Goal: Task Accomplishment & Management: Manage account settings

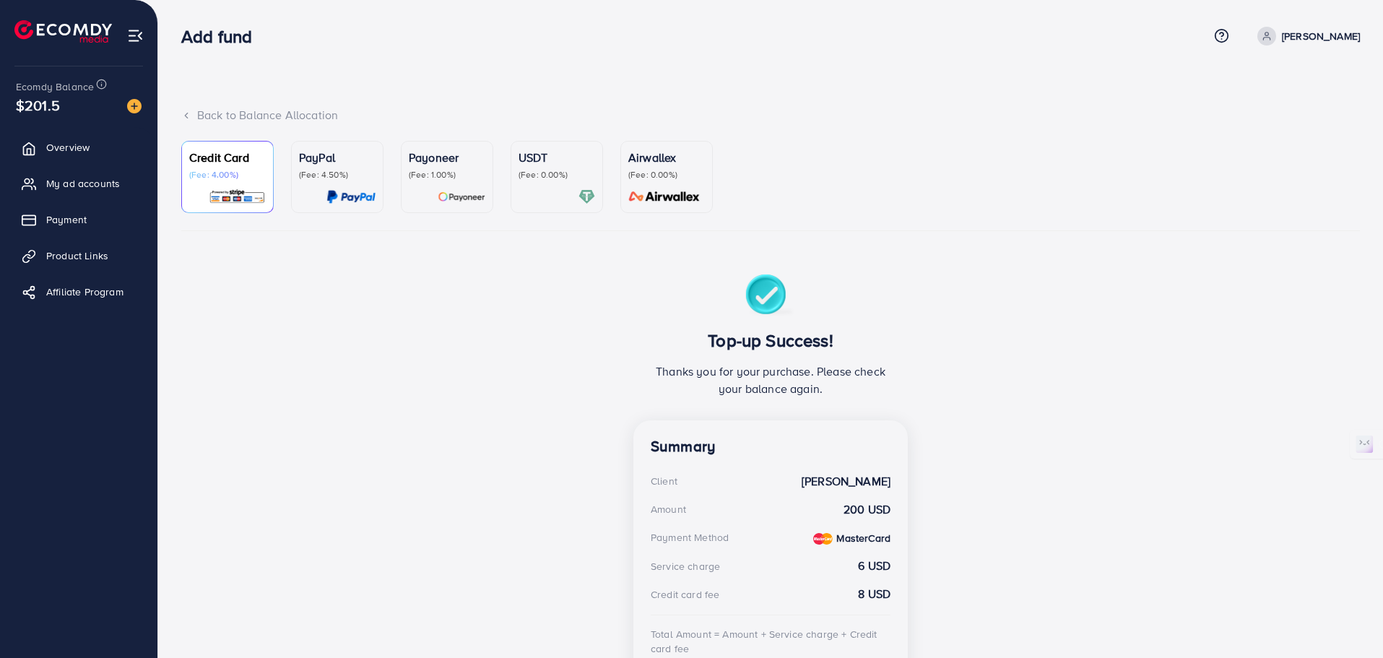
click at [137, 38] on img at bounding box center [135, 35] width 17 height 17
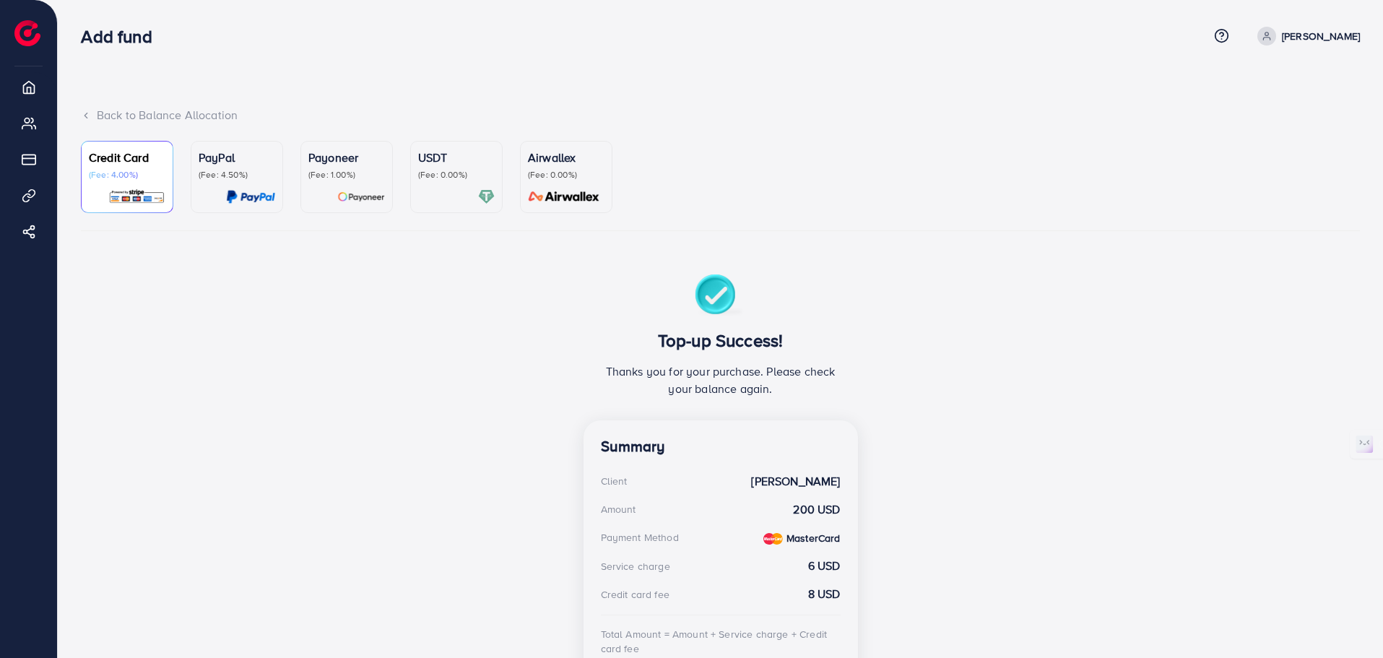
click at [1272, 37] on icon at bounding box center [1267, 36] width 10 height 10
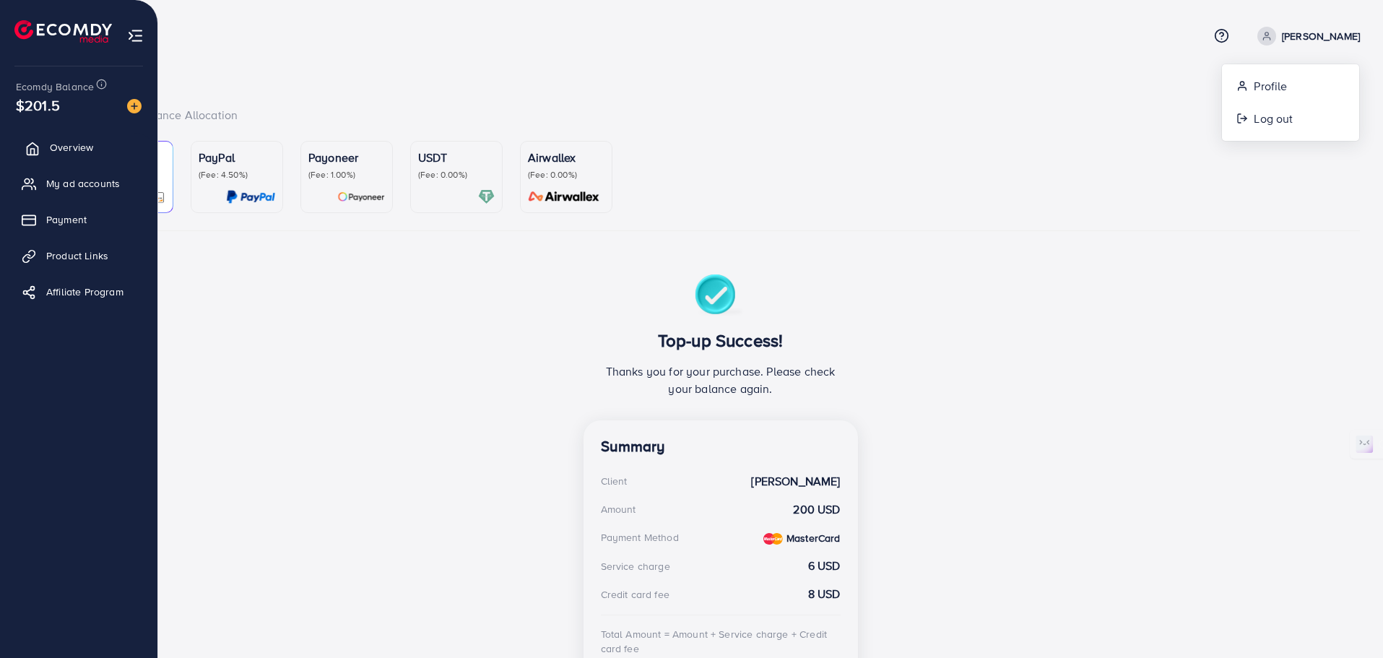
click at [60, 153] on span "Overview" at bounding box center [71, 147] width 43 height 14
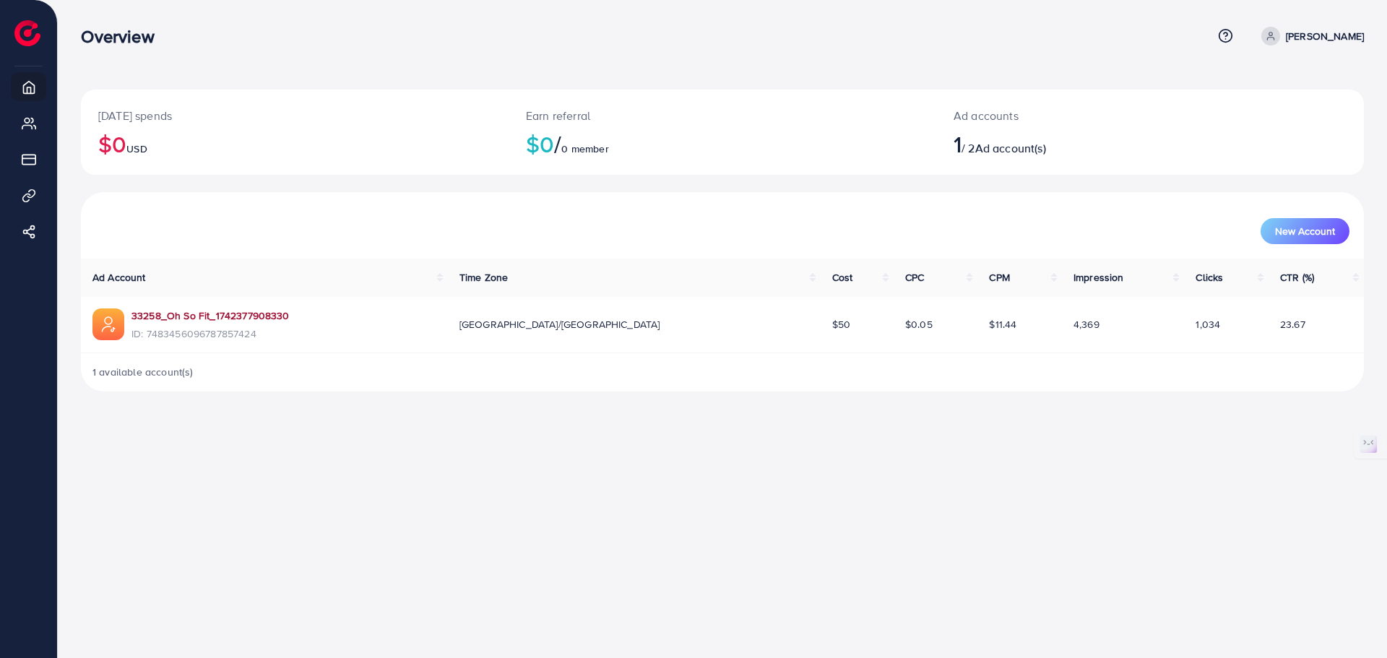
click at [259, 316] on link "33258_Oh So Fit_1742377908330" at bounding box center [210, 315] width 158 height 14
click at [1276, 38] on icon at bounding box center [1271, 36] width 10 height 10
click at [1273, 85] on span "Profile" at bounding box center [1274, 85] width 33 height 17
select select "********"
select select "******"
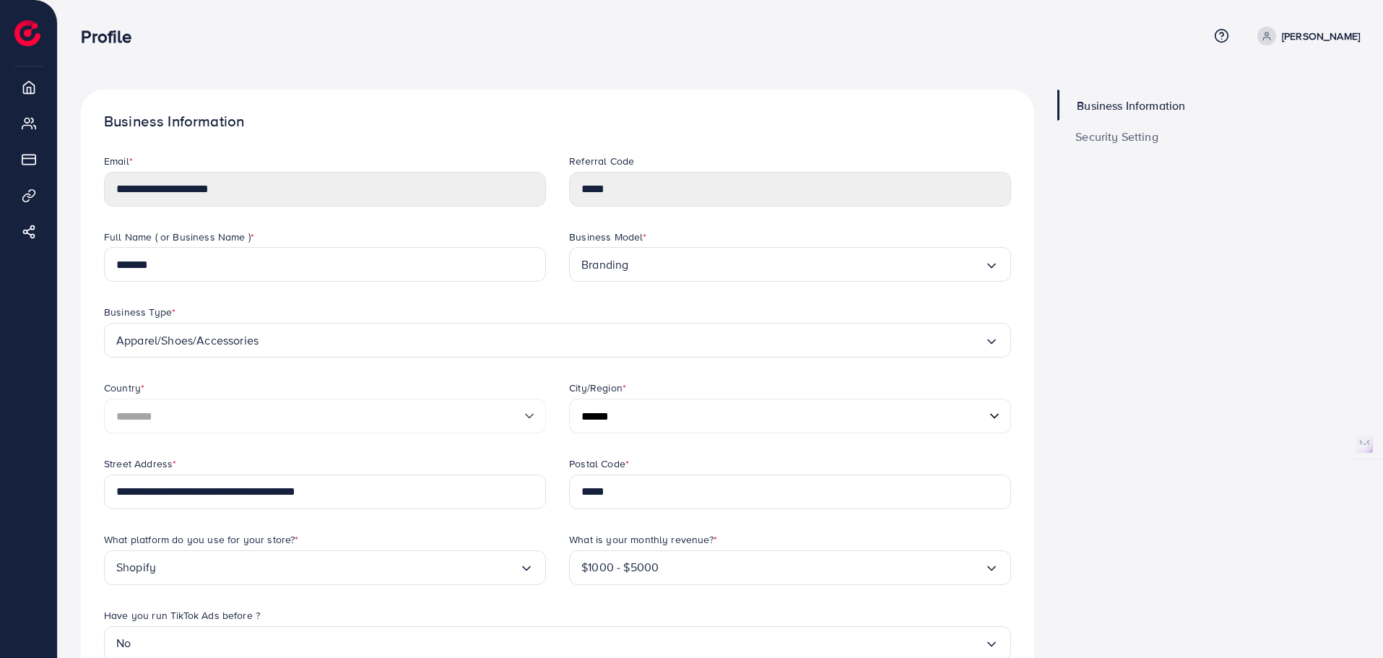
click at [1128, 139] on span "Security Setting" at bounding box center [1117, 137] width 83 height 12
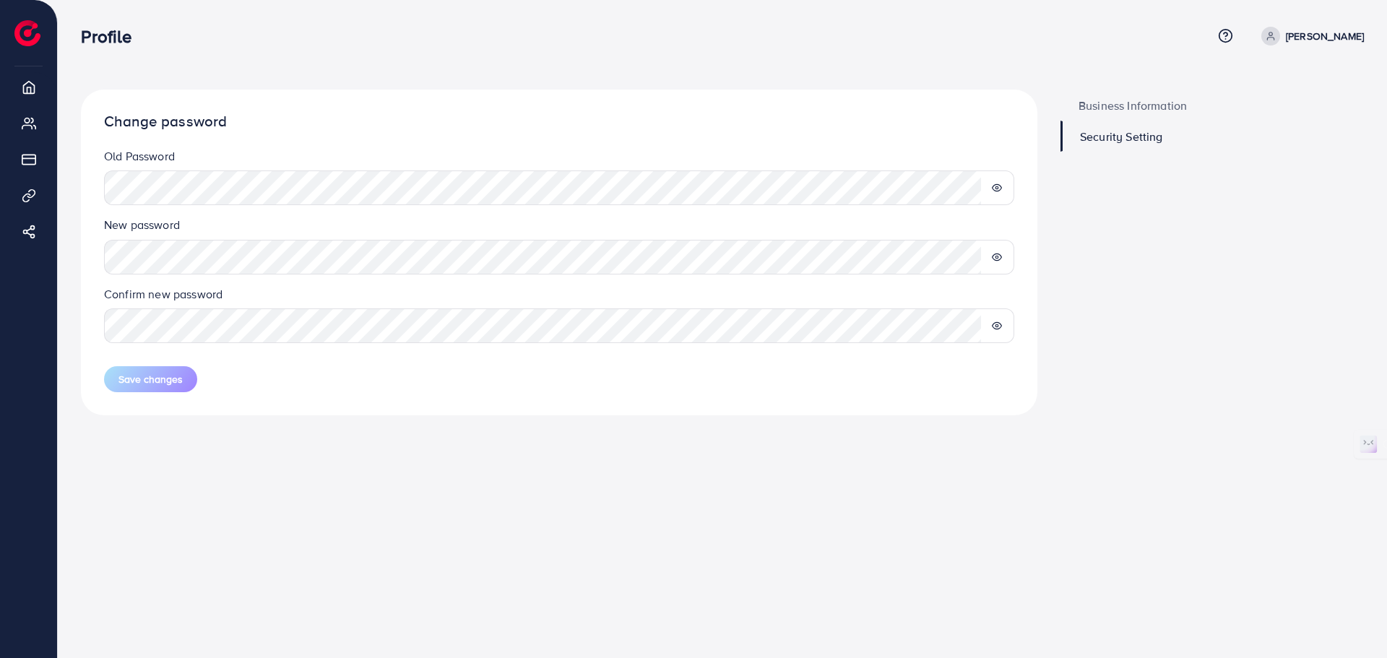
click at [992, 255] on icon at bounding box center [997, 257] width 10 height 10
click at [1311, 48] on div "Profile Help Center Contact Support Term and policy About Us Zeeshan Profile Lo…" at bounding box center [722, 36] width 1283 height 39
click at [1276, 38] on icon at bounding box center [1271, 36] width 10 height 10
click at [105, 40] on h3 "Profile" at bounding box center [112, 36] width 62 height 21
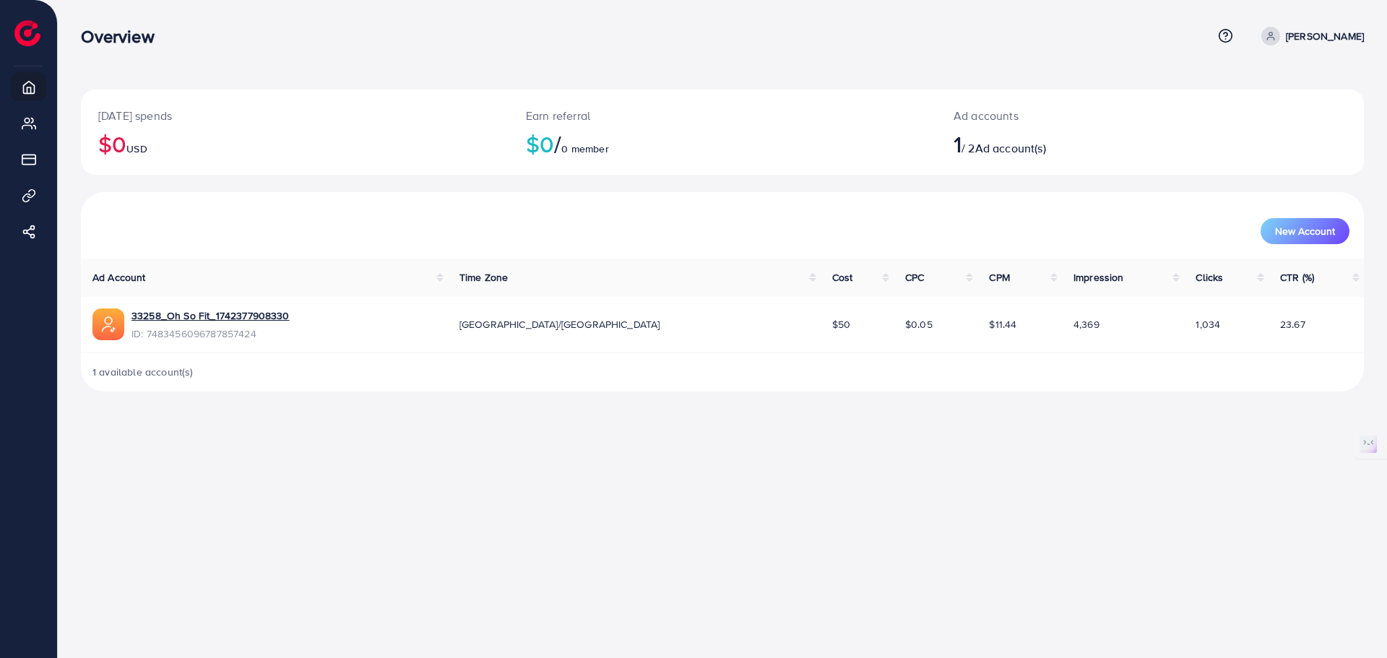
click at [1008, 155] on span "Ad account(s)" at bounding box center [1010, 148] width 71 height 16
click at [1044, 173] on div "Ad accounts 1 / 2 Ad account(s)" at bounding box center [1096, 132] width 321 height 85
click at [1280, 33] on span at bounding box center [1270, 36] width 19 height 19
click at [991, 148] on span "Ad account(s)" at bounding box center [1010, 148] width 71 height 16
click at [1273, 38] on icon at bounding box center [1270, 39] width 7 height 3
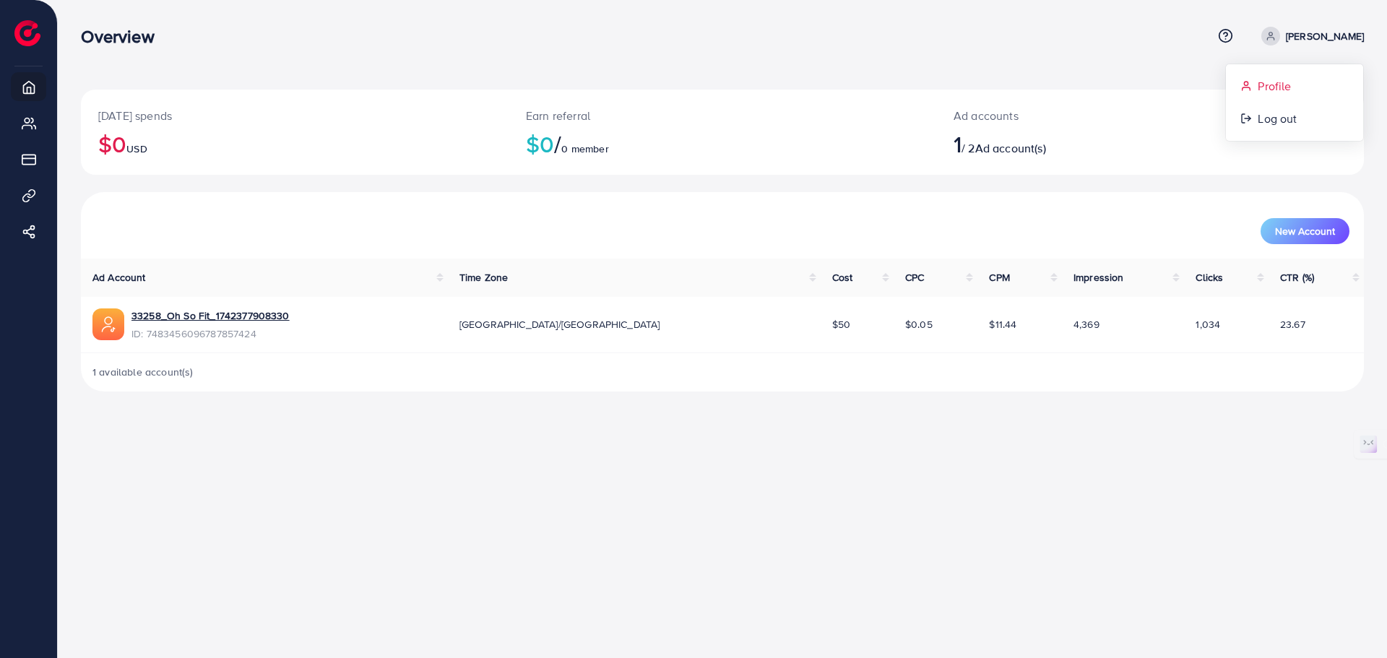
click at [1284, 84] on span "Profile" at bounding box center [1274, 85] width 33 height 17
select select "********"
select select "******"
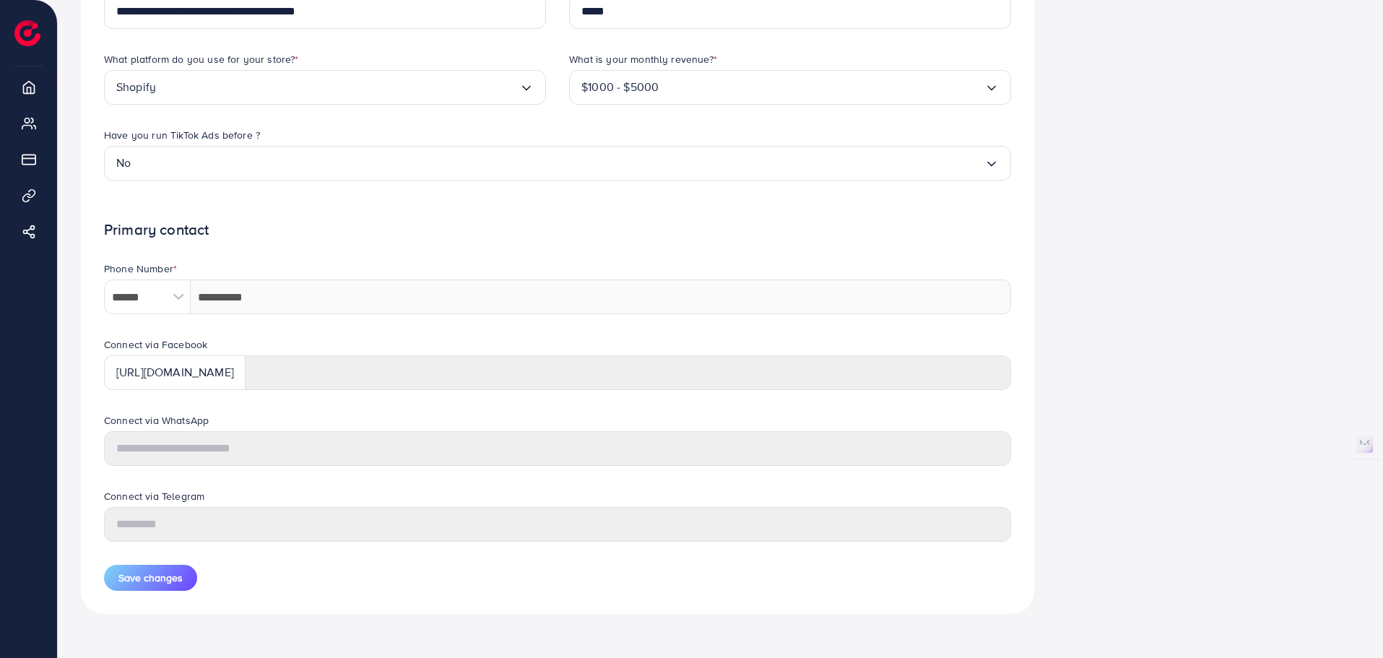
scroll to position [483, 0]
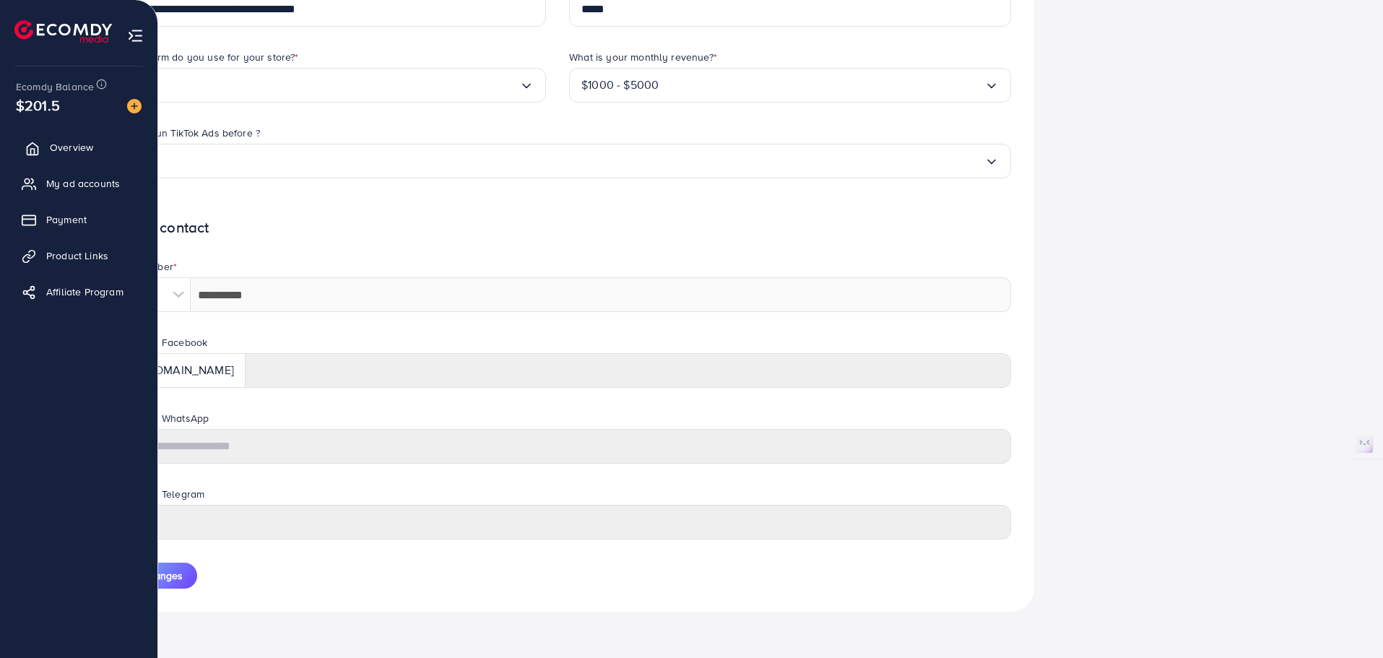
click at [69, 152] on span "Overview" at bounding box center [71, 147] width 43 height 14
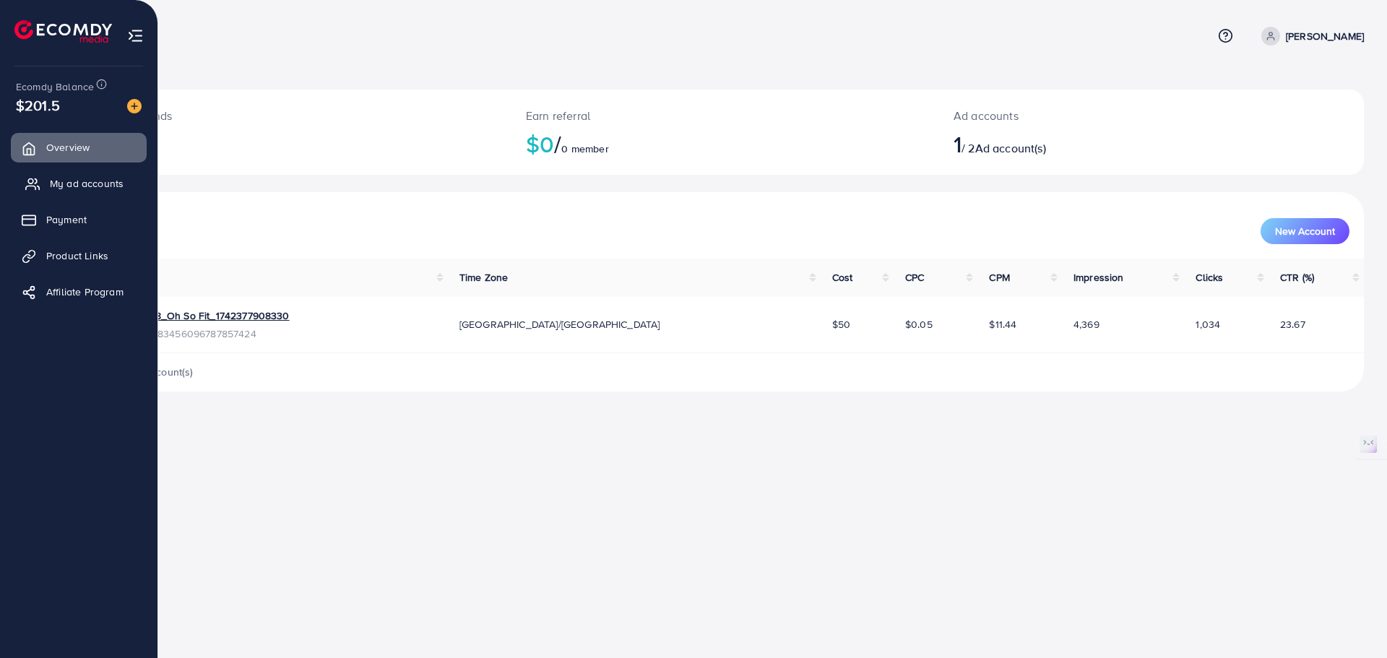
click at [50, 182] on span "My ad accounts" at bounding box center [87, 183] width 74 height 14
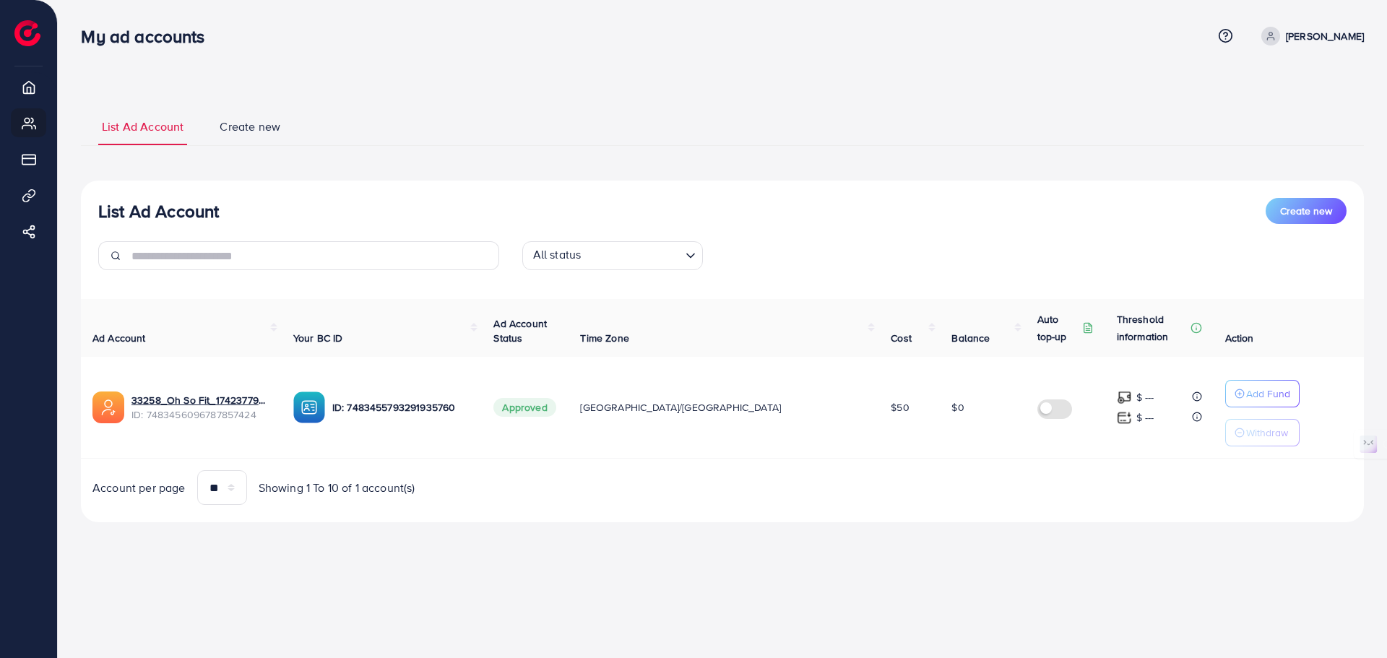
click at [1280, 35] on span at bounding box center [1270, 36] width 19 height 19
click at [1275, 84] on span "Profile" at bounding box center [1274, 85] width 33 height 17
select select "********"
select select "******"
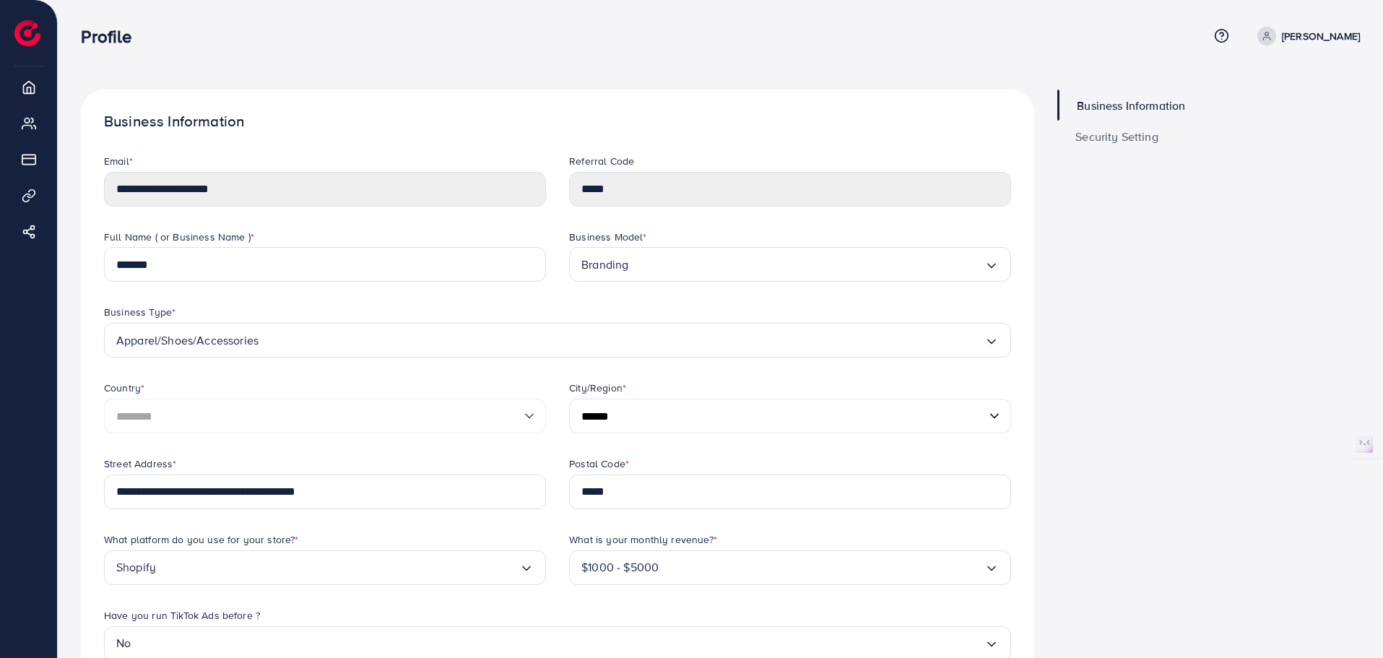
click at [1118, 137] on span "Security Setting" at bounding box center [1117, 137] width 83 height 12
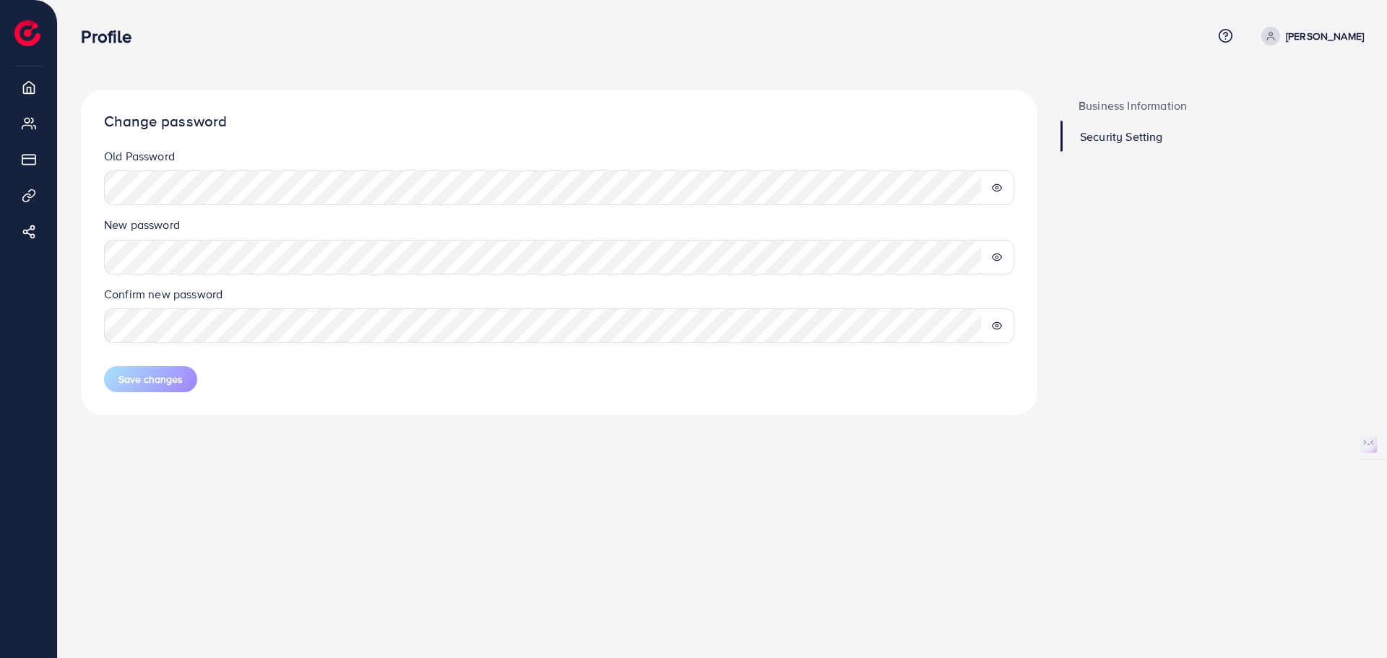
click at [995, 254] on icon at bounding box center [996, 257] width 9 height 7
click at [1004, 191] on div at bounding box center [997, 187] width 34 height 35
click at [998, 186] on icon at bounding box center [997, 188] width 10 height 10
click at [1280, 43] on span at bounding box center [1270, 36] width 19 height 19
click at [1273, 115] on span "Log out" at bounding box center [1277, 118] width 39 height 17
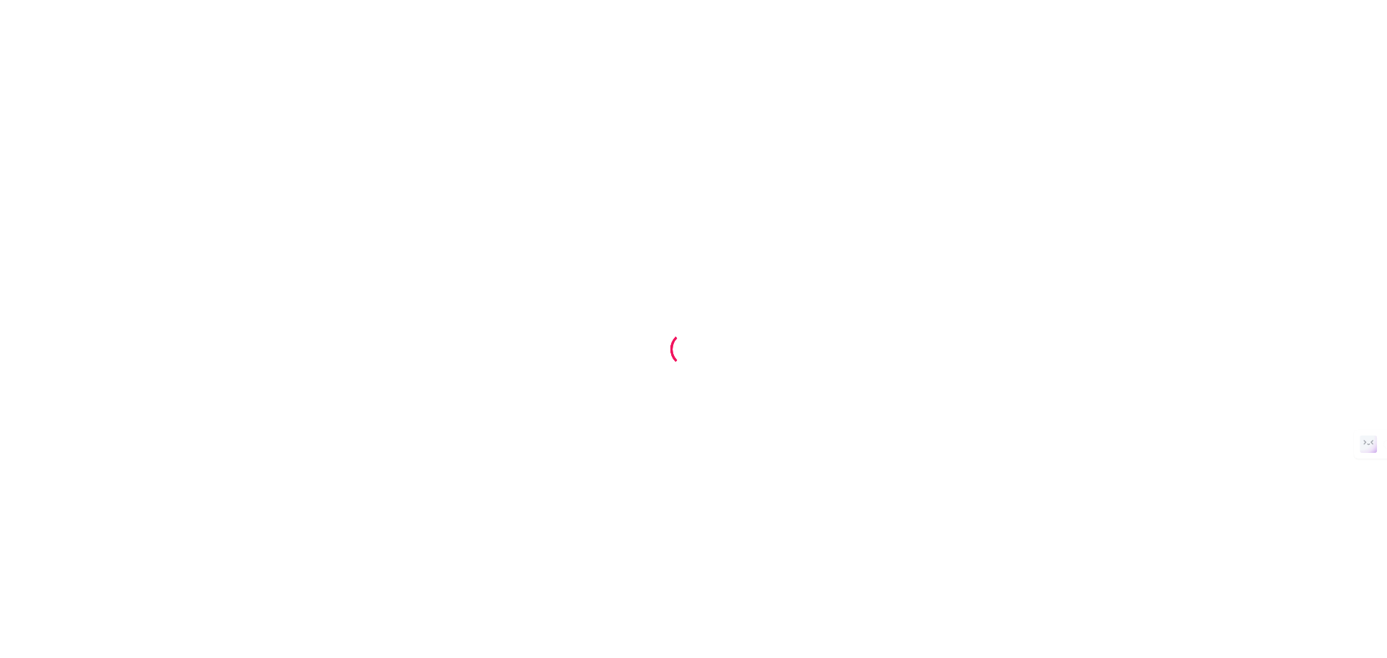
click at [1105, 272] on div at bounding box center [693, 329] width 1387 height 658
click at [1141, 344] on div at bounding box center [693, 329] width 1387 height 658
drag, startPoint x: 943, startPoint y: 625, endPoint x: 1017, endPoint y: 639, distance: 75.8
click at [957, 627] on div at bounding box center [693, 329] width 1387 height 658
drag, startPoint x: 1017, startPoint y: 639, endPoint x: 1078, endPoint y: 649, distance: 61.5
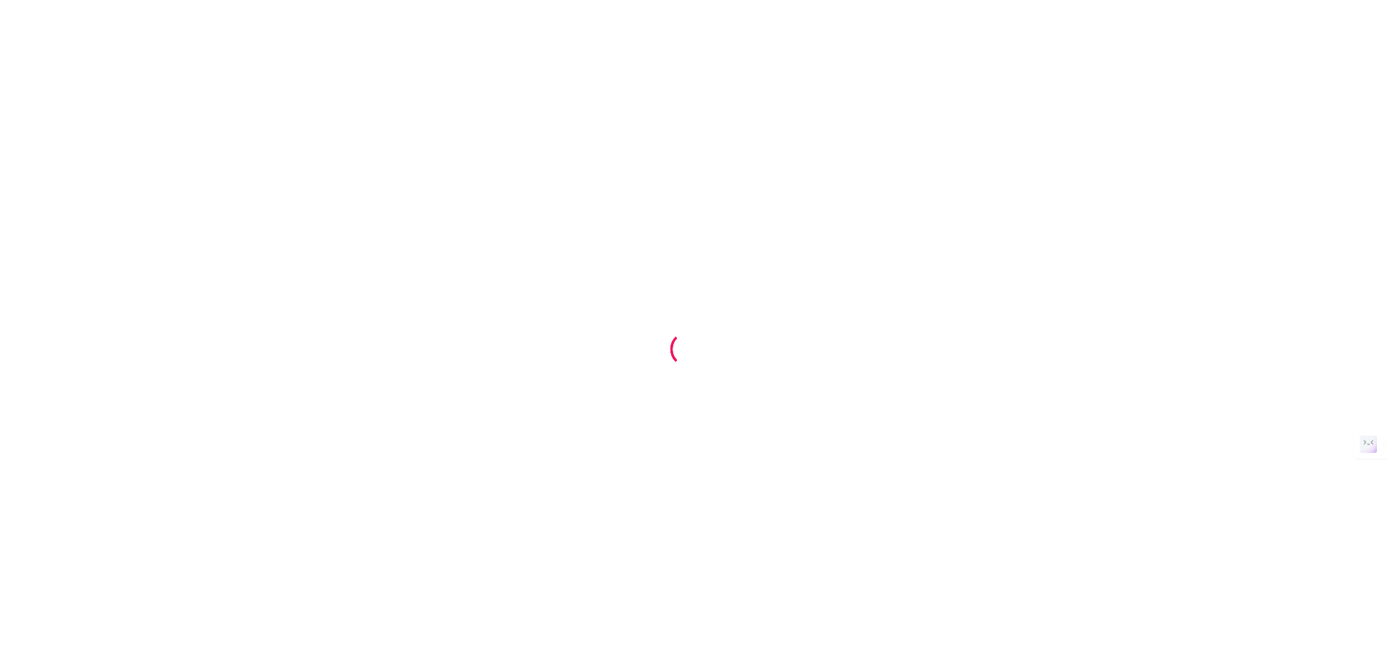
click at [1048, 657] on div at bounding box center [693, 329] width 1387 height 658
click at [878, 404] on div at bounding box center [693, 329] width 1387 height 658
click at [888, 412] on div at bounding box center [693, 329] width 1387 height 658
click at [907, 417] on div at bounding box center [693, 329] width 1387 height 658
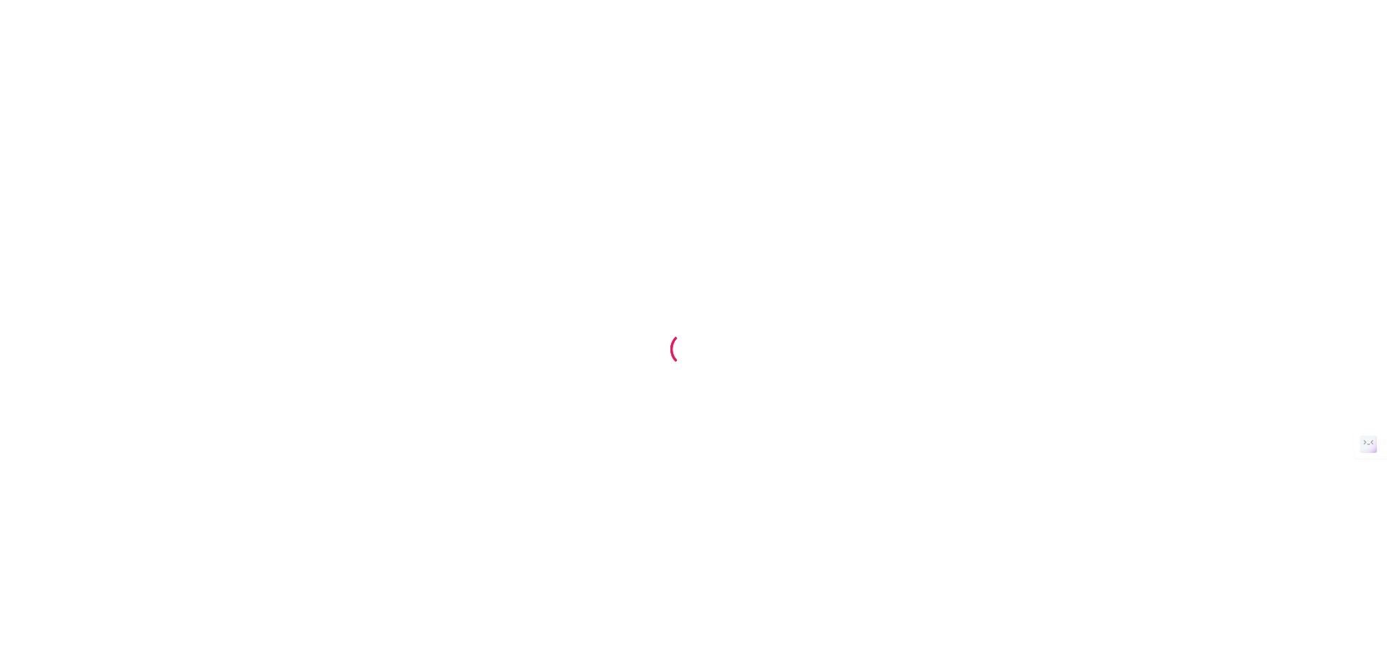
click at [918, 412] on div at bounding box center [693, 329] width 1387 height 658
